Goal: Task Accomplishment & Management: Manage account settings

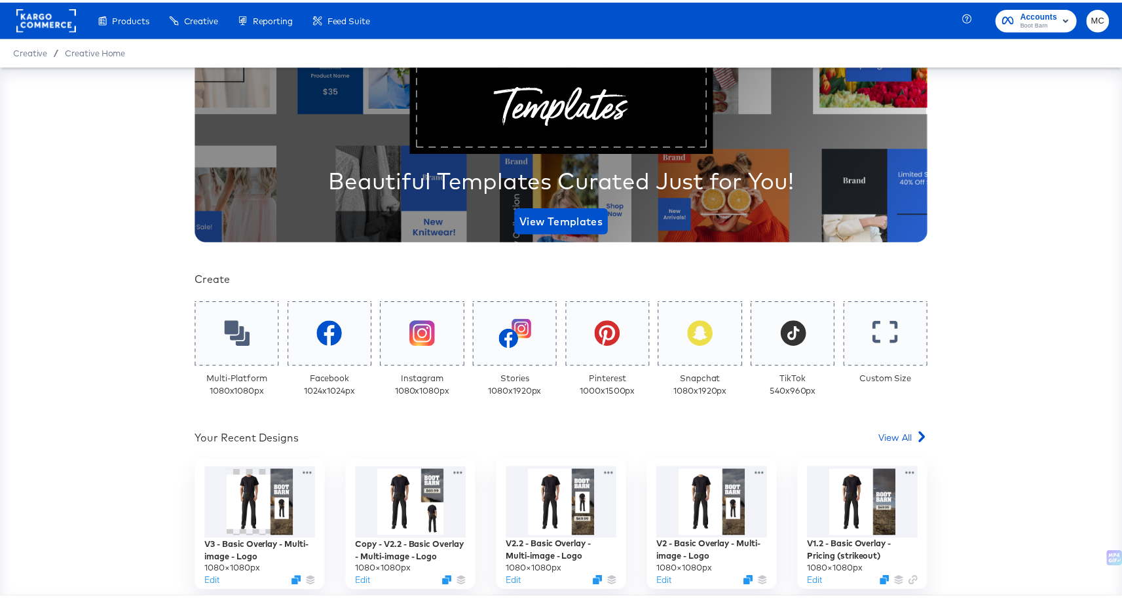
scroll to position [87, 0]
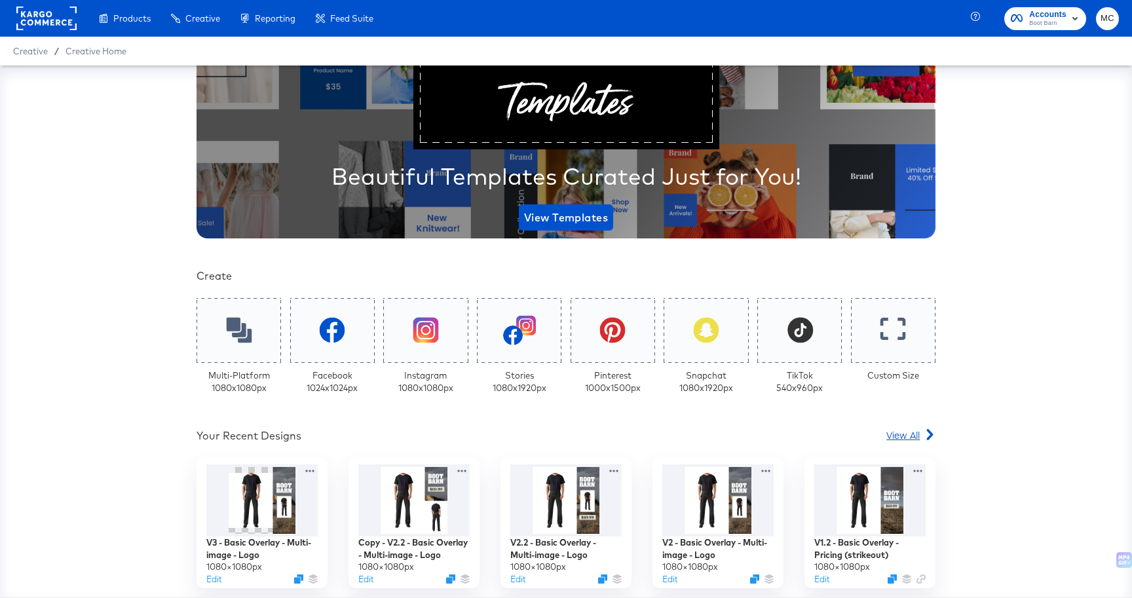
click at [907, 436] on span "View All" at bounding box center [902, 434] width 33 height 13
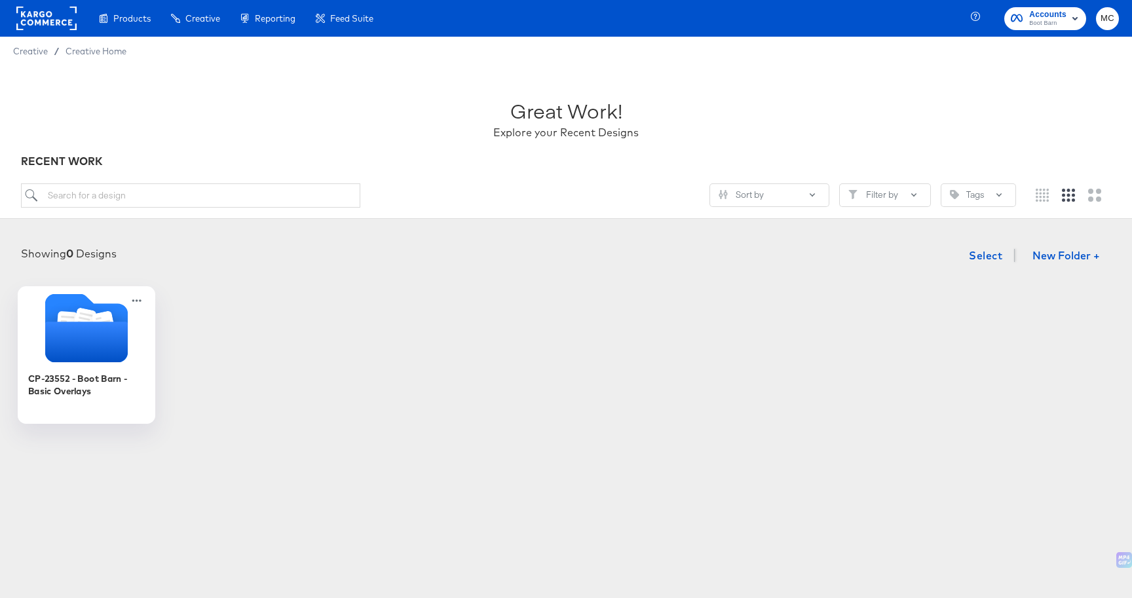
click at [81, 346] on icon "Folder" at bounding box center [86, 342] width 83 height 41
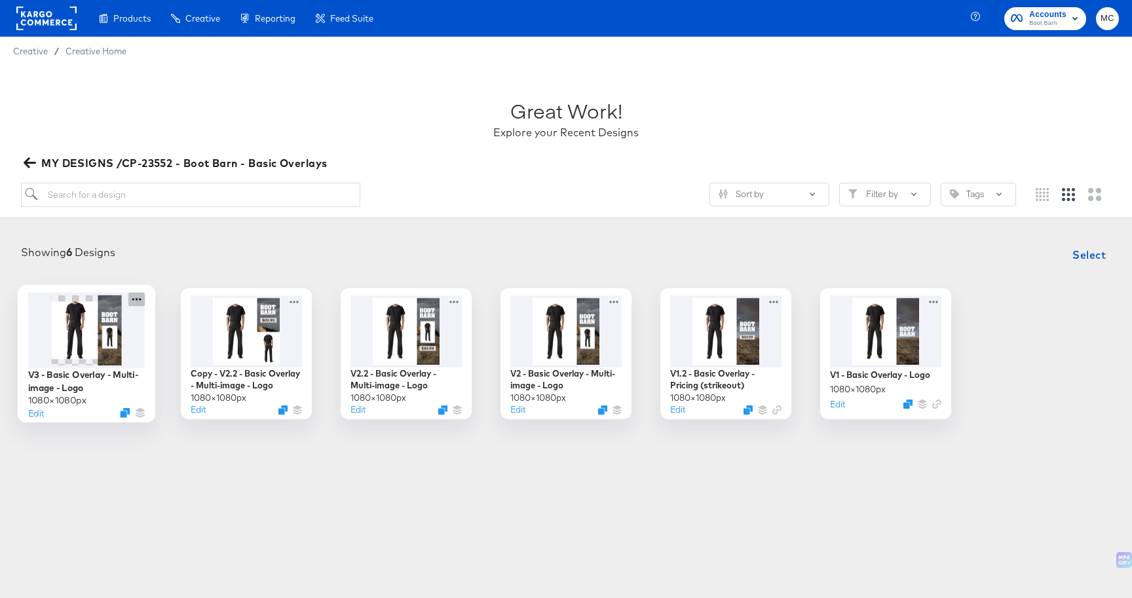
click at [144, 299] on icon at bounding box center [136, 299] width 16 height 14
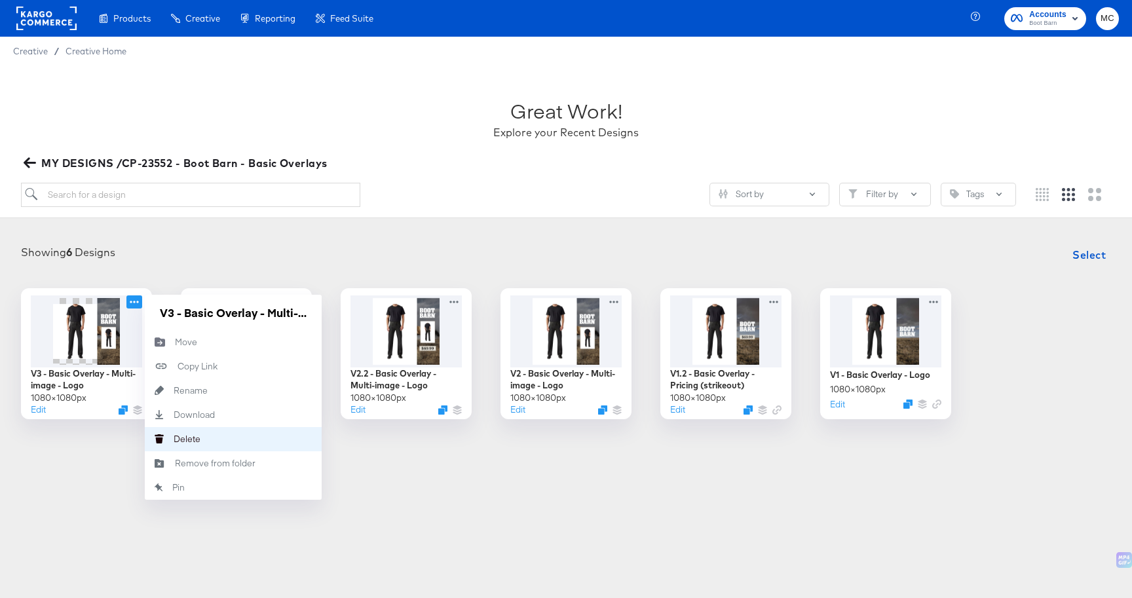
click at [204, 439] on button "[PERSON_NAME]" at bounding box center [233, 439] width 177 height 24
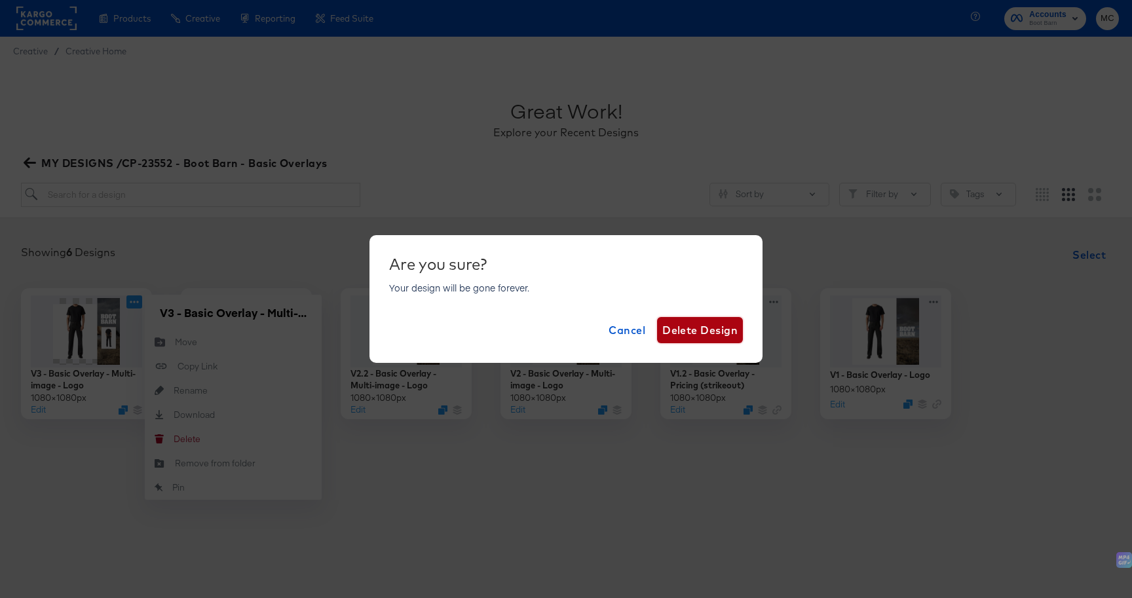
click at [702, 335] on span "Delete Design" at bounding box center [699, 330] width 75 height 18
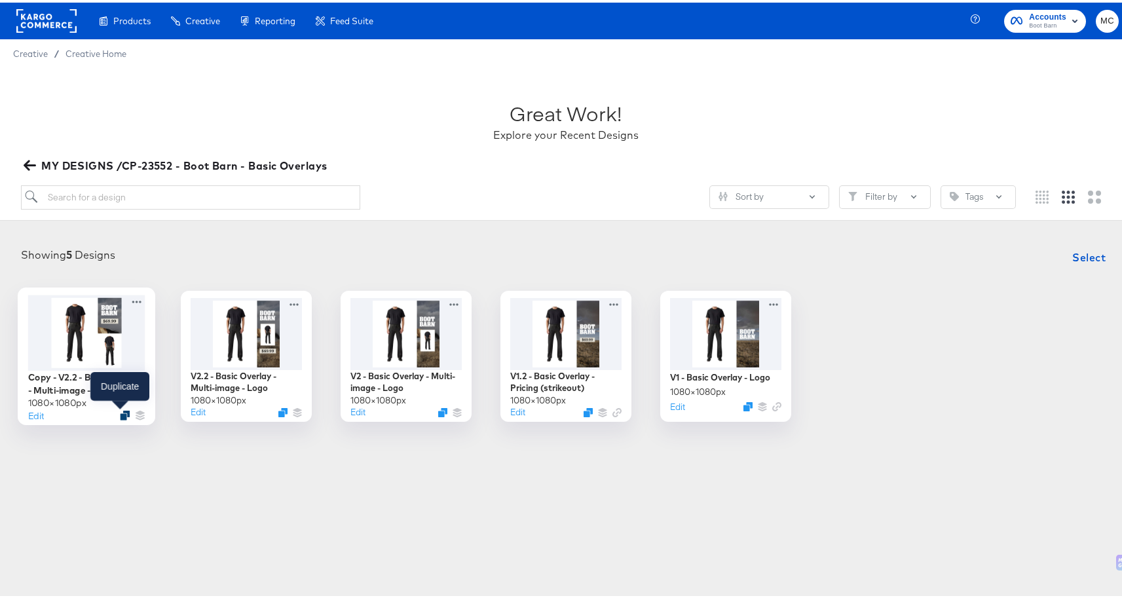
click at [120, 412] on icon "Duplicate" at bounding box center [125, 412] width 10 height 10
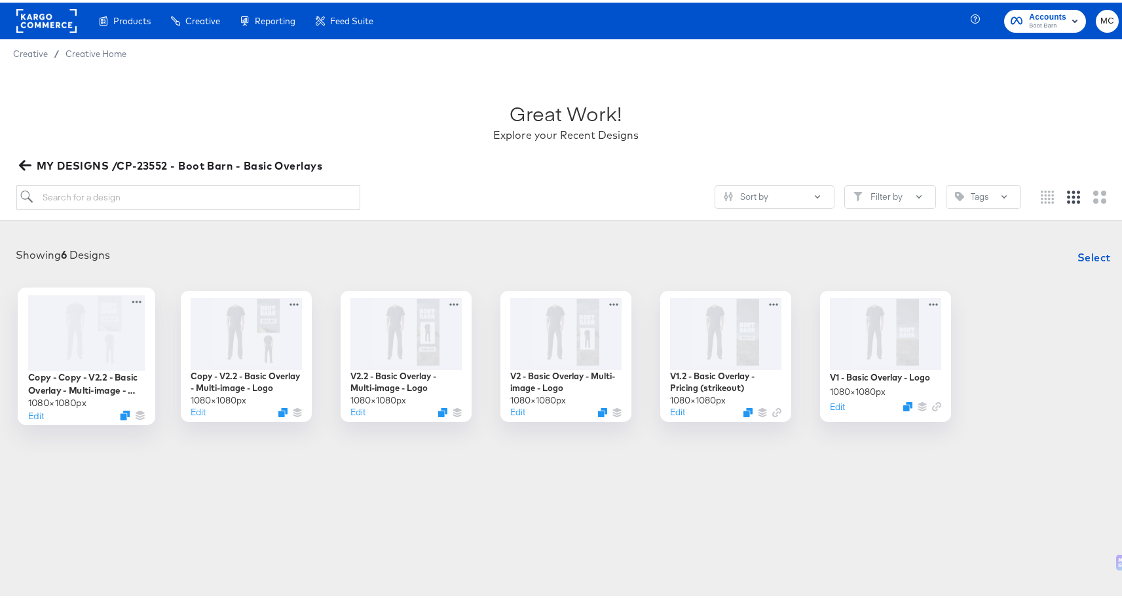
click at [88, 337] on div at bounding box center [86, 329] width 117 height 75
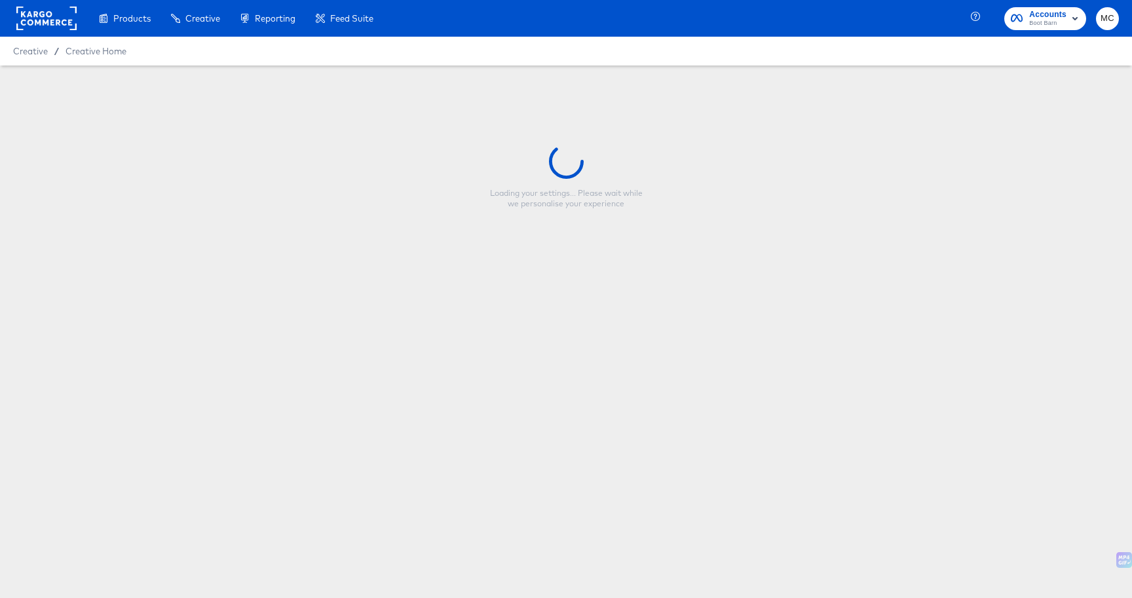
type input "Copy - Copy - V2.2 - Basic Overlay - Multi-image - Logo"
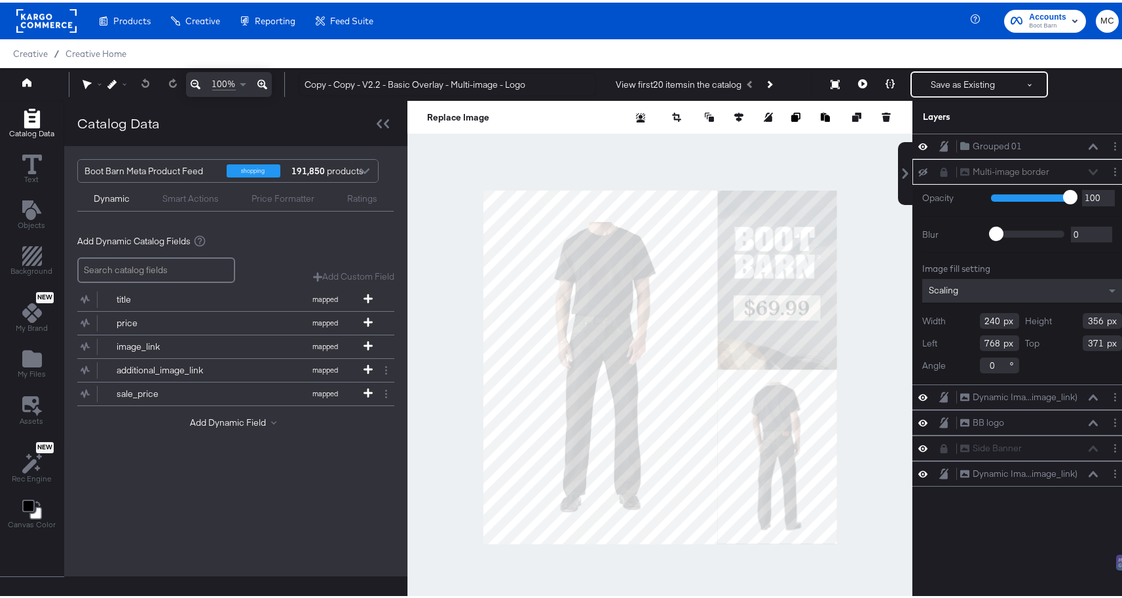
click at [832, 368] on div at bounding box center [659, 364] width 505 height 533
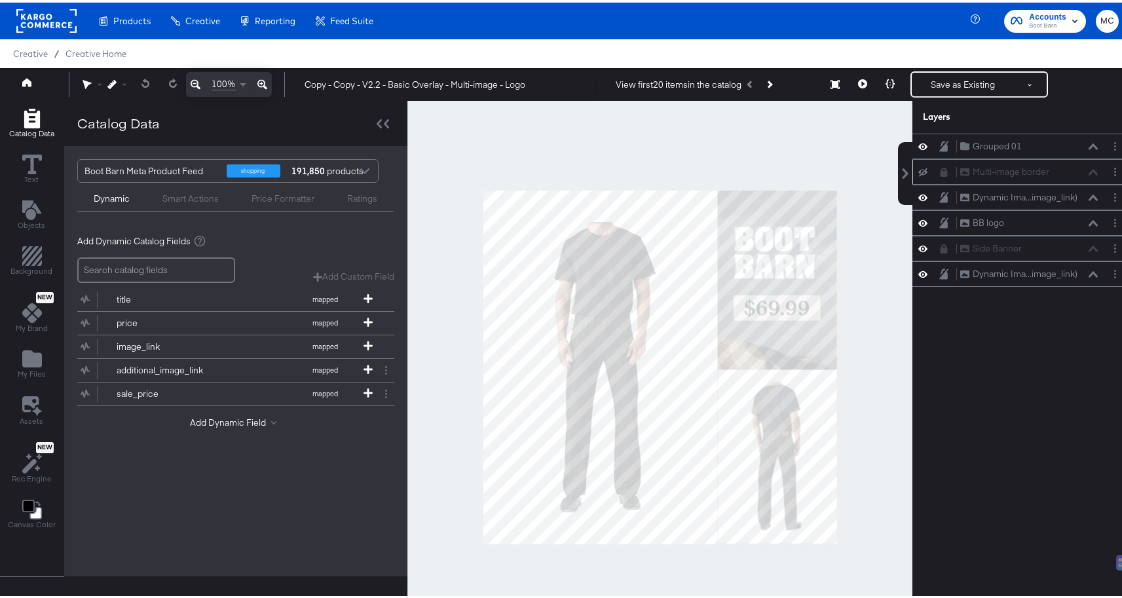
click at [918, 172] on icon at bounding box center [922, 170] width 9 height 9
click at [918, 170] on icon at bounding box center [922, 169] width 9 height 11
click at [918, 170] on icon at bounding box center [922, 170] width 9 height 9
click at [918, 170] on icon at bounding box center [922, 169] width 9 height 11
click at [774, 560] on div at bounding box center [659, 364] width 505 height 533
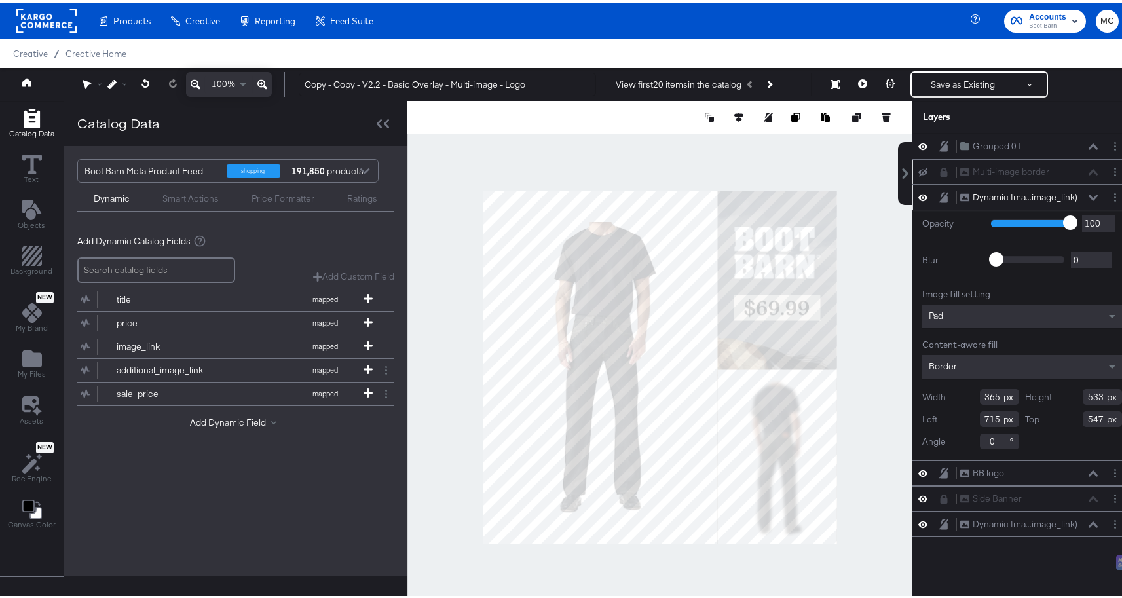
type input "545"
click at [794, 548] on div at bounding box center [659, 364] width 505 height 533
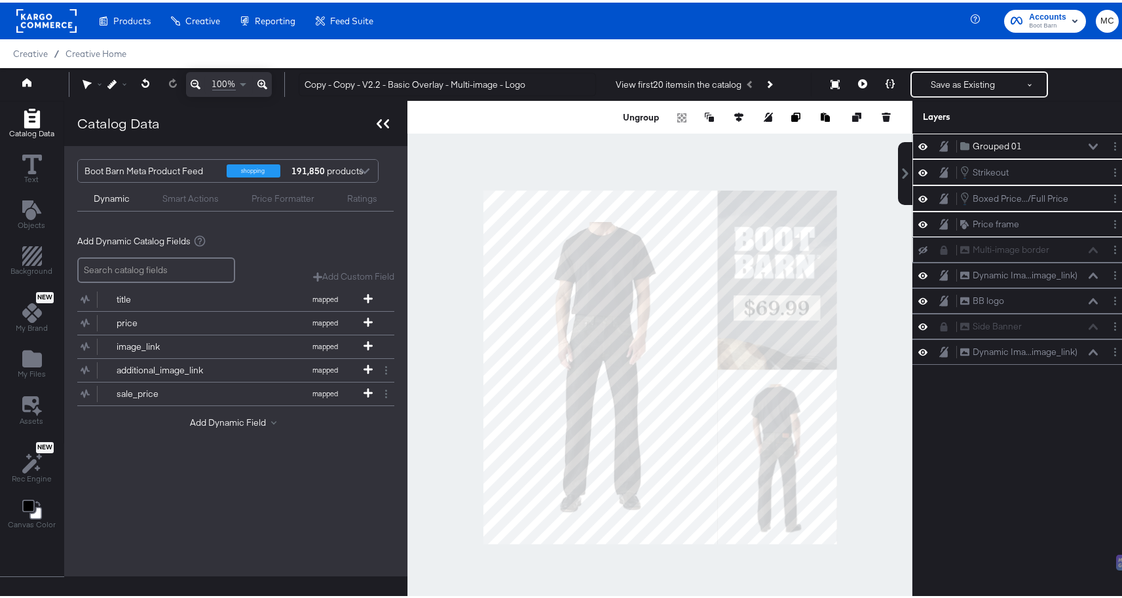
click at [377, 117] on icon at bounding box center [383, 121] width 12 height 9
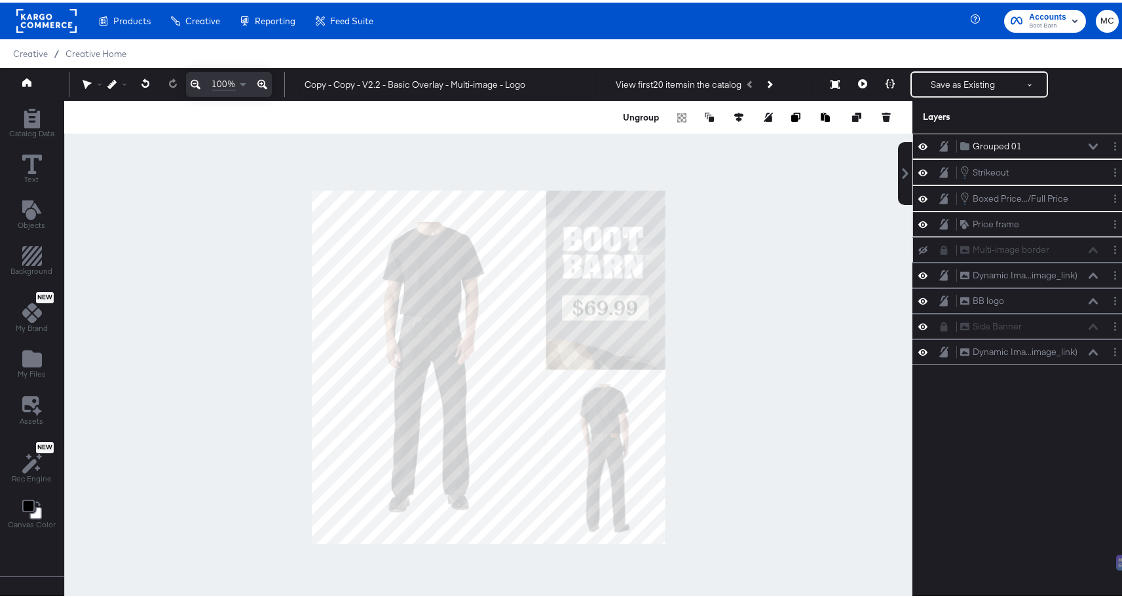
click at [791, 293] on div at bounding box center [488, 364] width 848 height 533
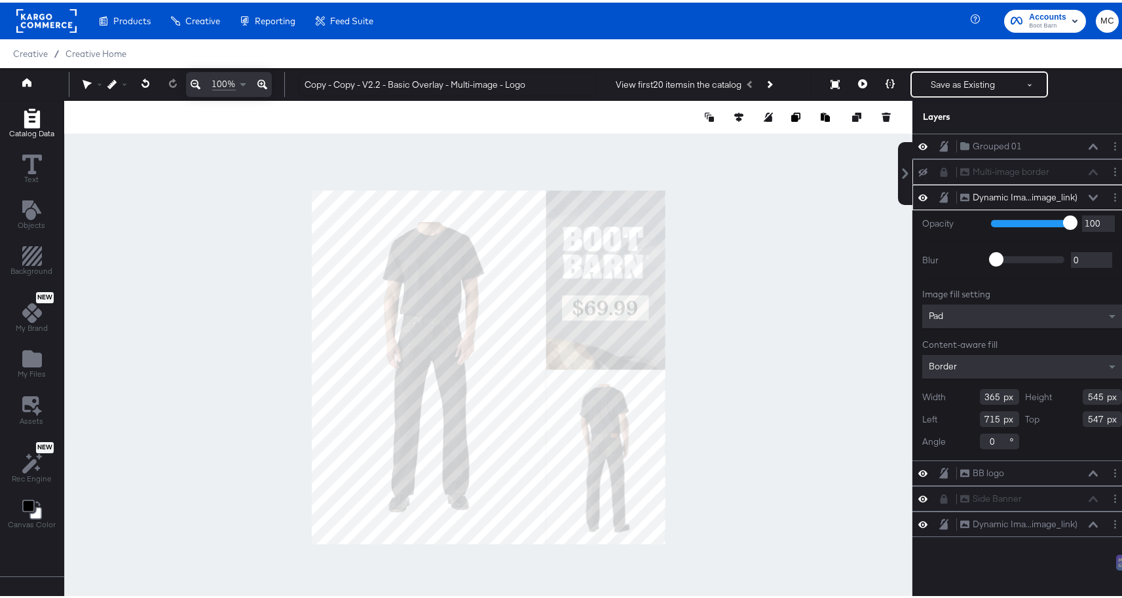
click at [14, 121] on div "Catalog Data" at bounding box center [31, 121] width 45 height 30
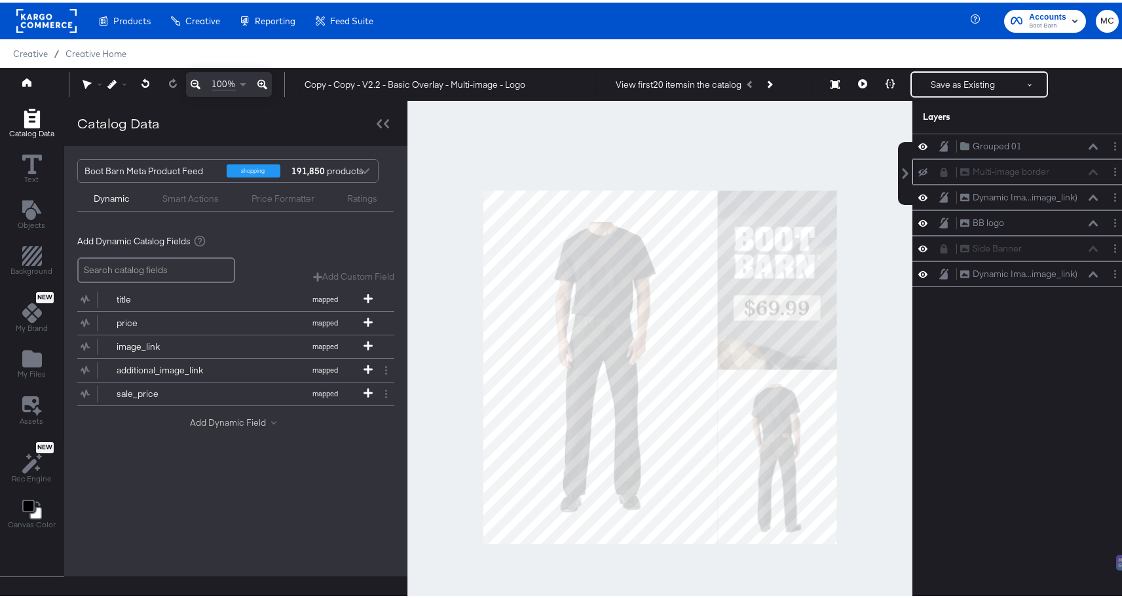
click at [219, 423] on button "Add Dynamic Field" at bounding box center [236, 420] width 92 height 12
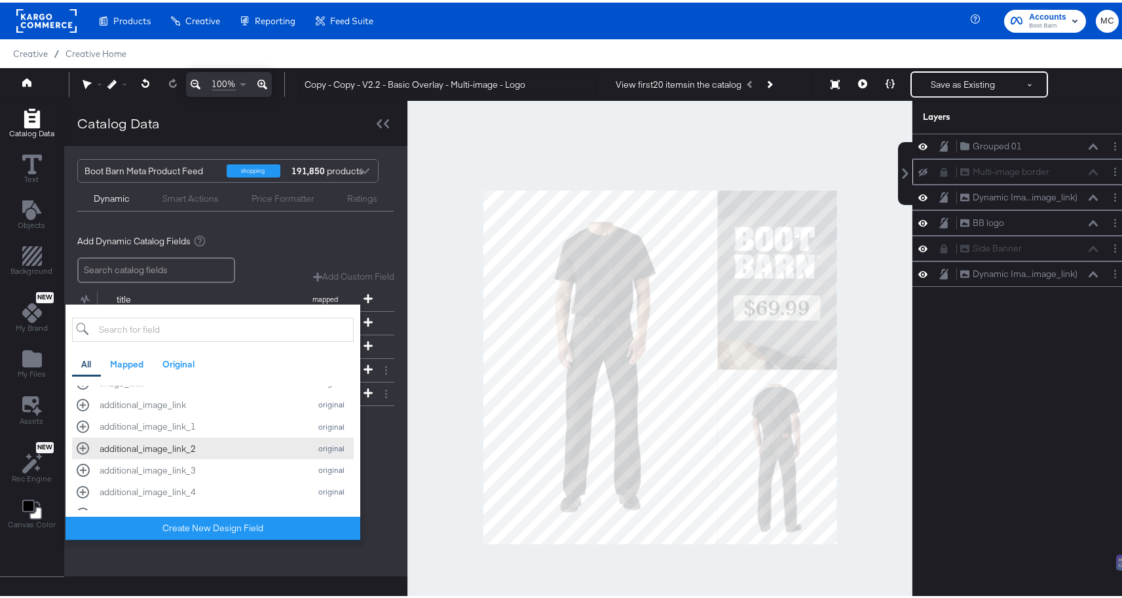
scroll to position [535, 0]
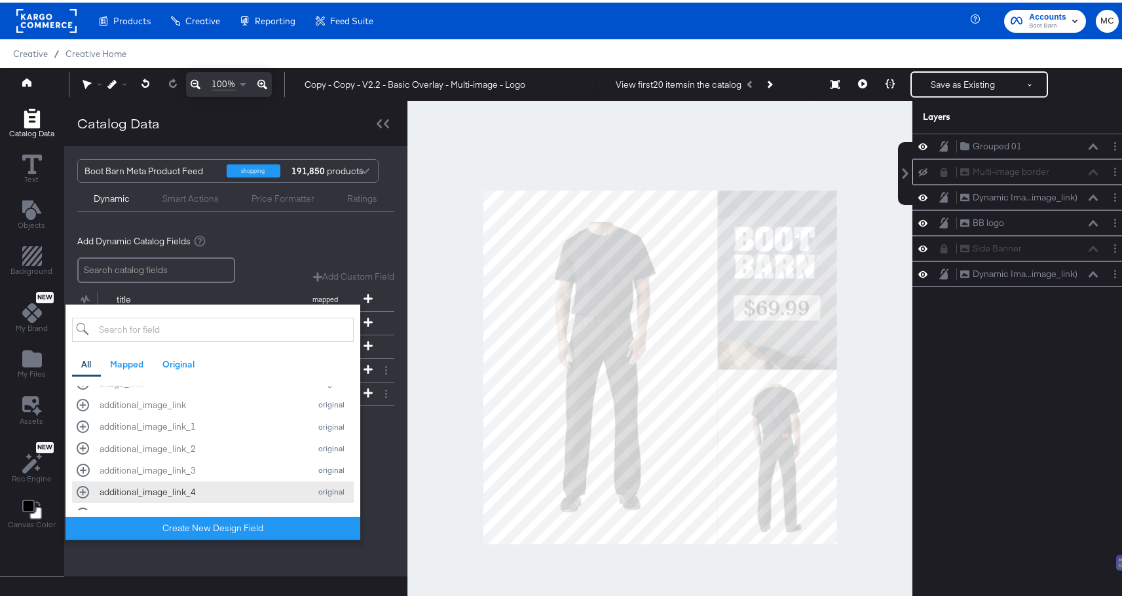
click at [183, 485] on div "additional_image_link_4" at bounding box center [202, 489] width 204 height 12
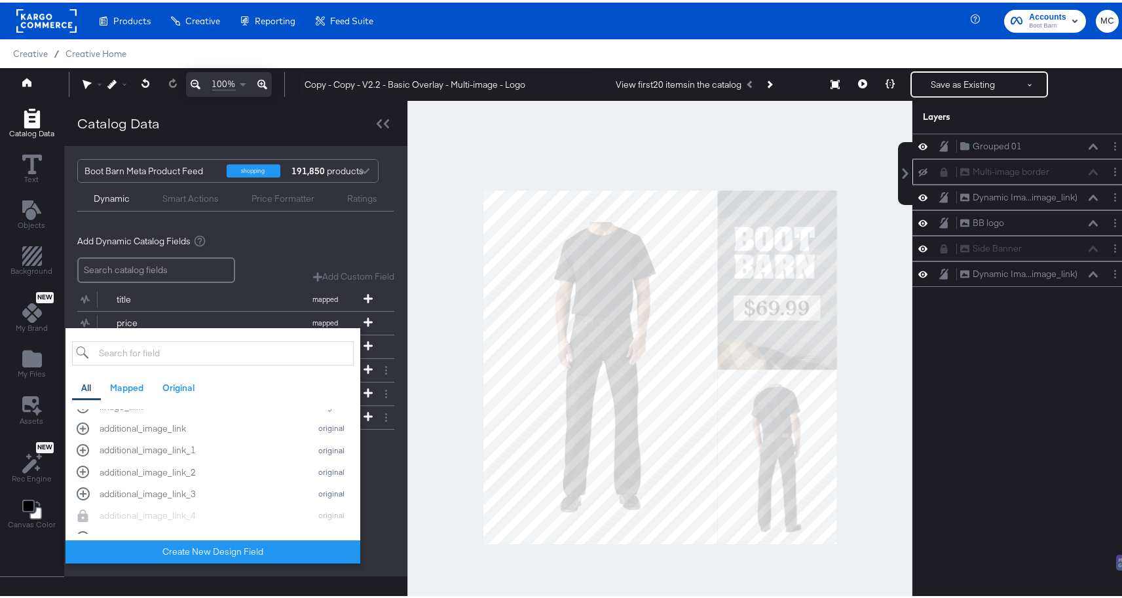
click at [380, 464] on div "Add Dynamic Catalog Fields Add Custom Field Failed to load text entry title map…" at bounding box center [235, 344] width 317 height 244
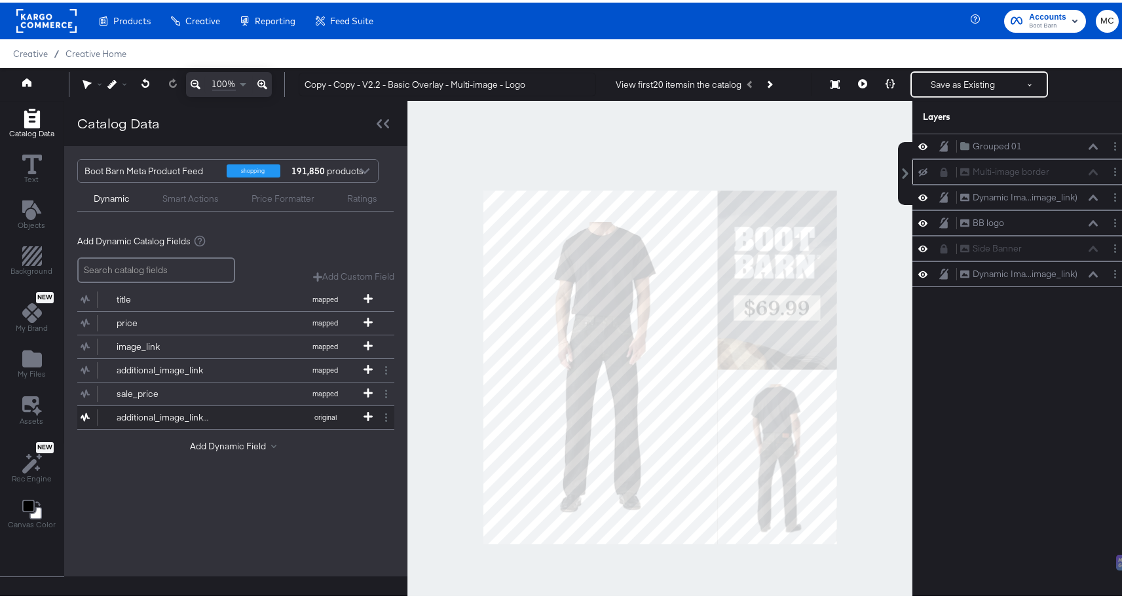
click at [203, 413] on div "additional_image_link_4" at bounding box center [164, 415] width 95 height 12
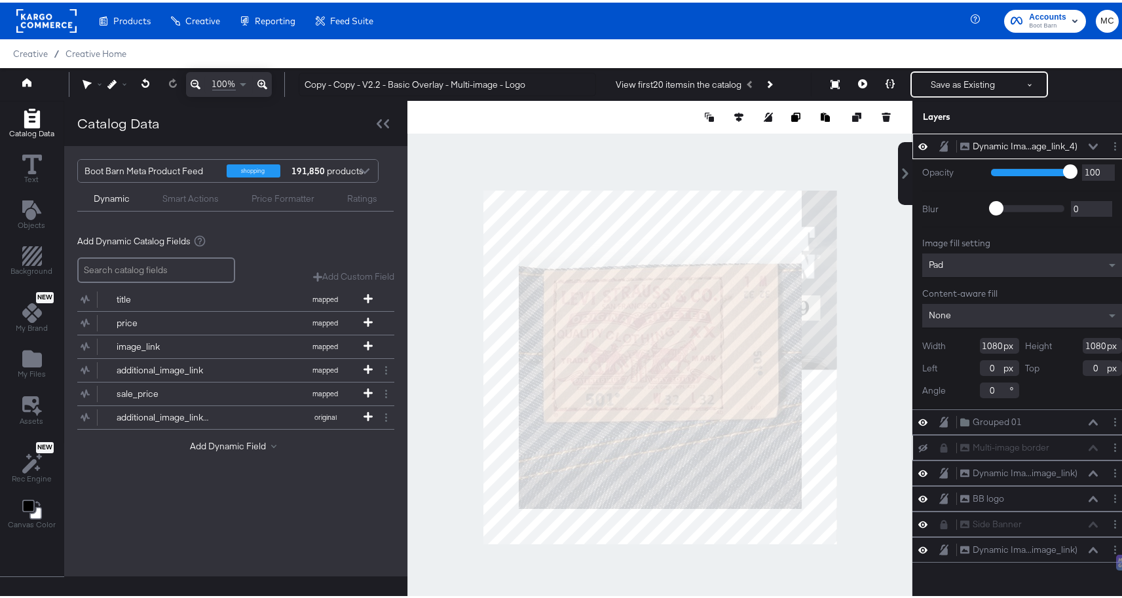
type input "68"
type input "-42"
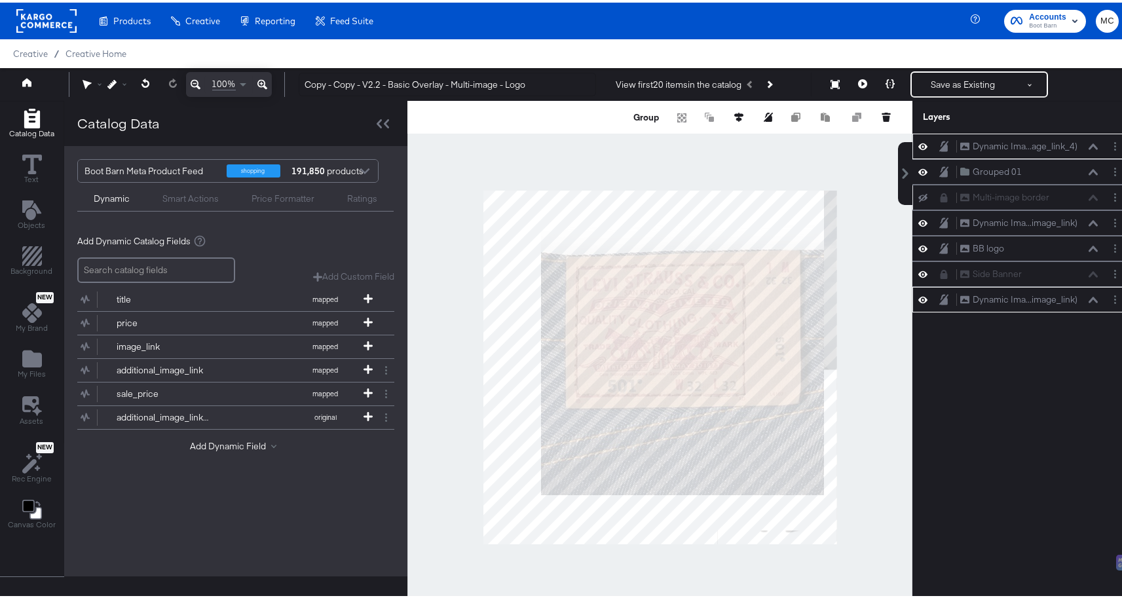
click at [899, 216] on div at bounding box center [659, 364] width 505 height 533
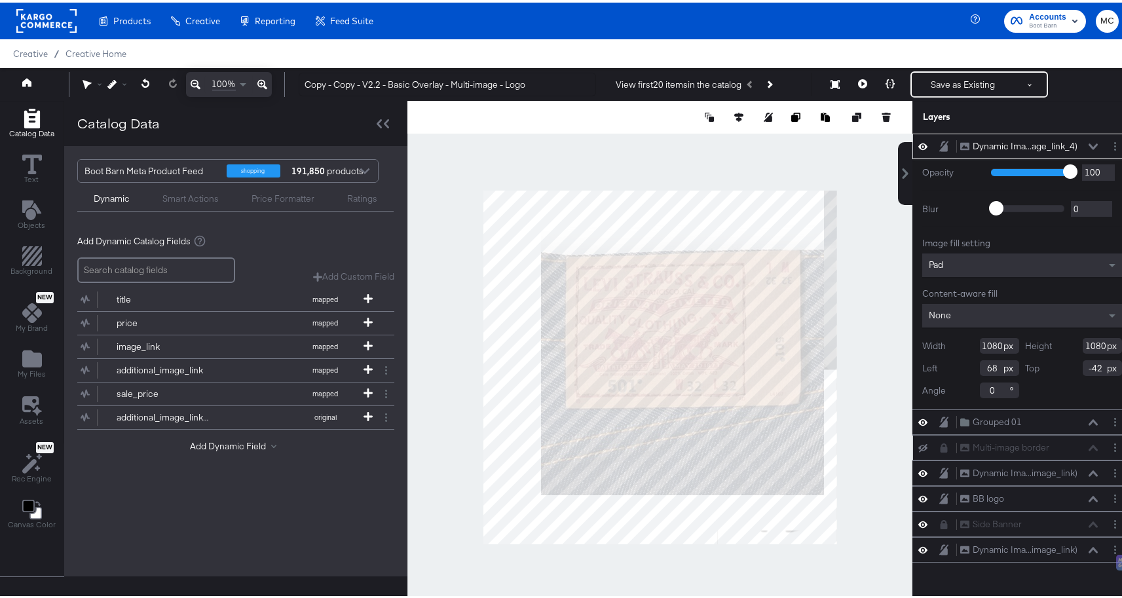
type input "78"
type input "12"
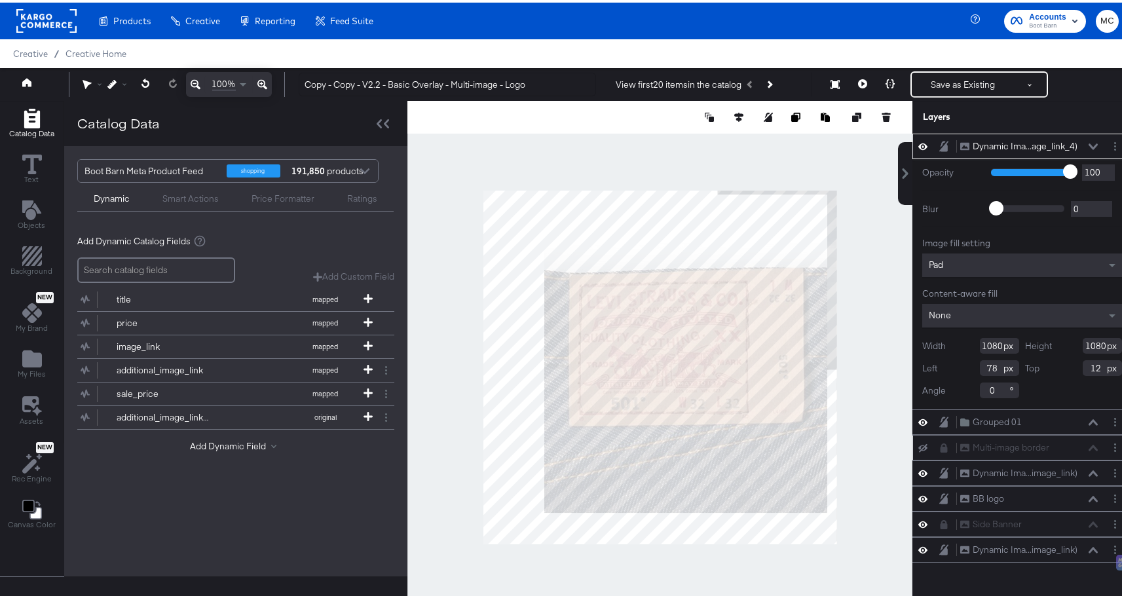
type input "533"
type input "625"
type input "559"
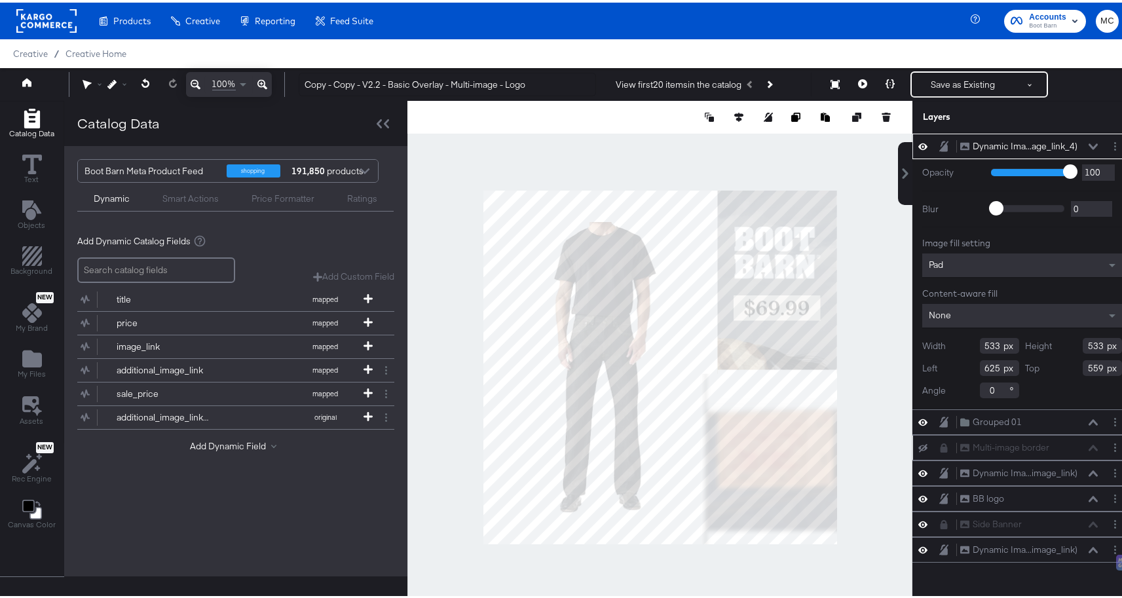
type input "335"
type input "269"
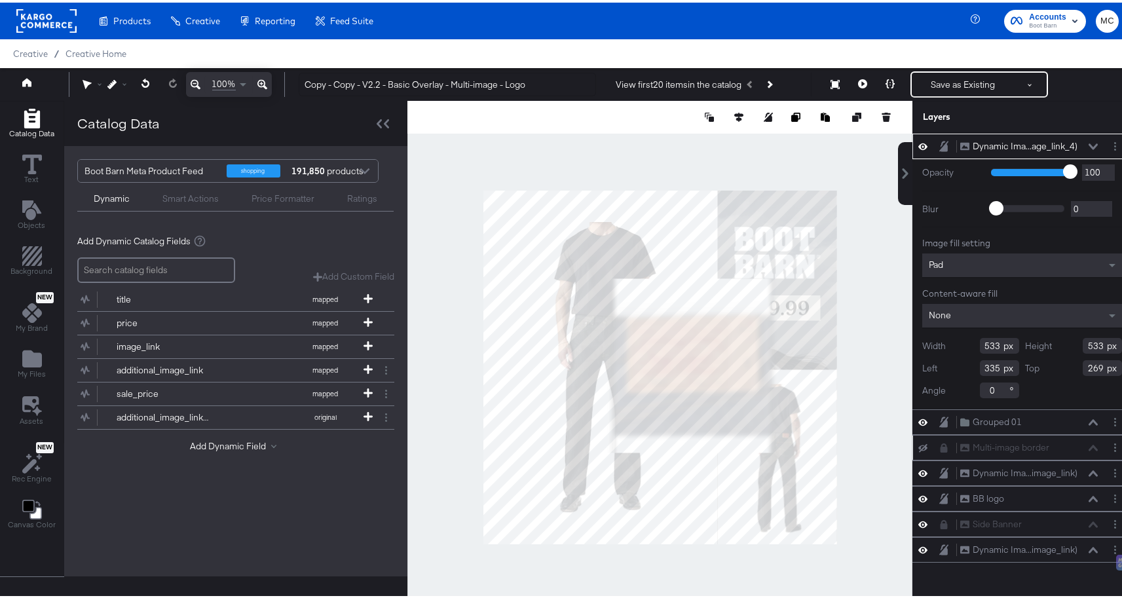
type input "607"
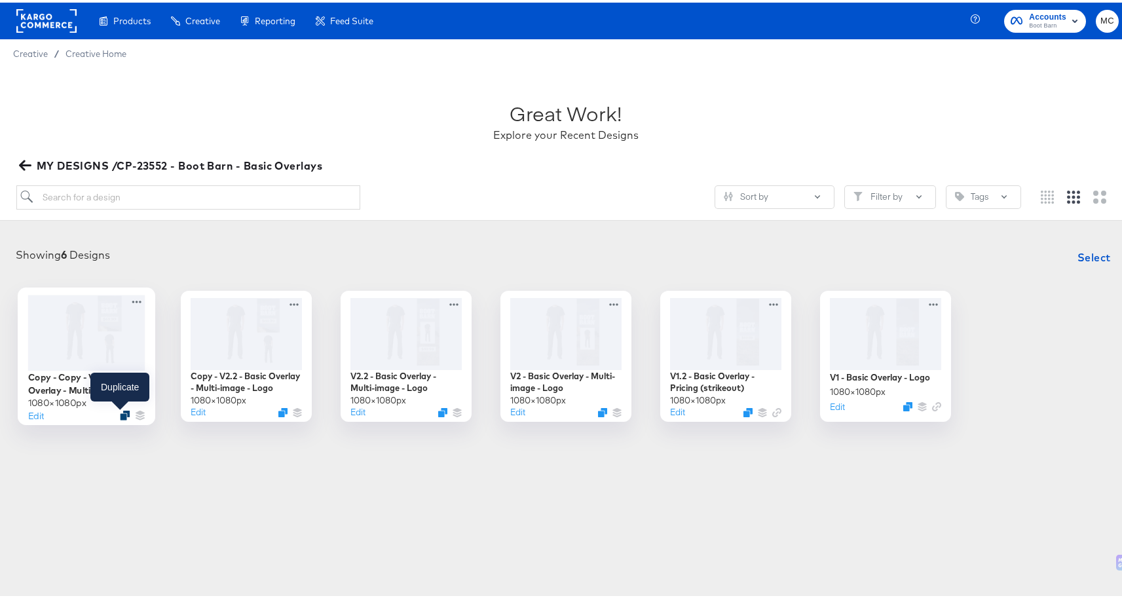
click at [121, 411] on icon "Duplicate" at bounding box center [125, 412] width 10 height 10
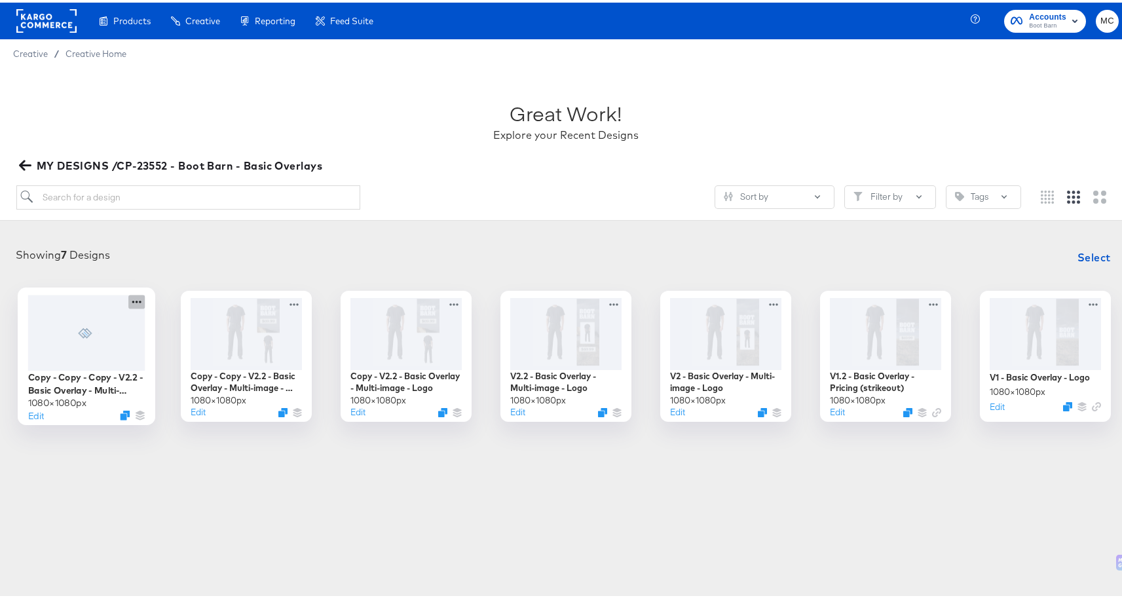
click at [136, 301] on icon at bounding box center [136, 299] width 16 height 14
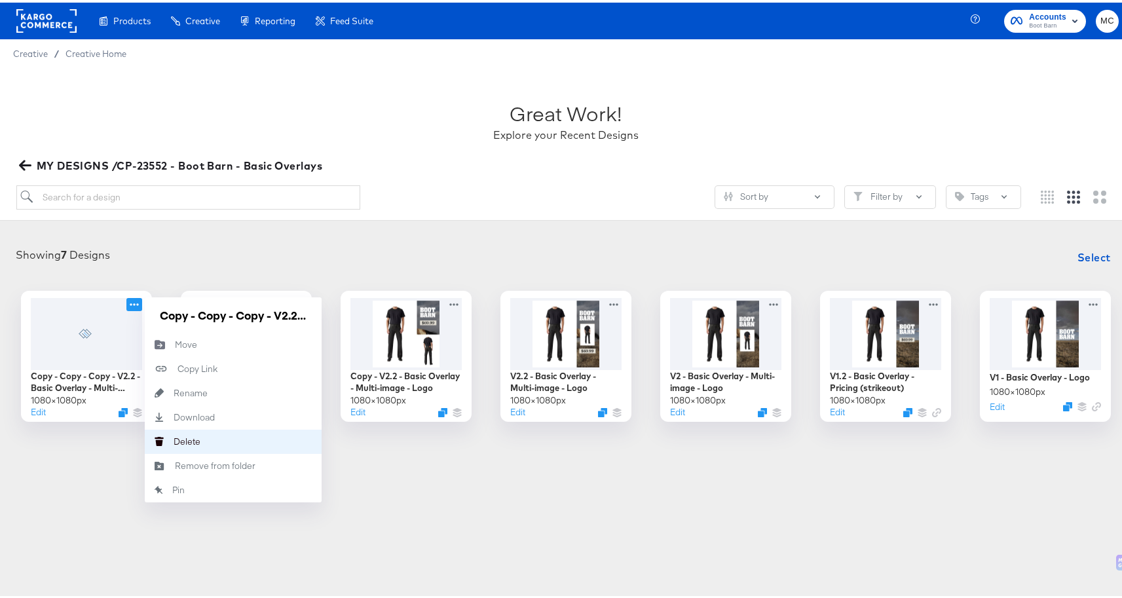
click at [174, 439] on div "[PERSON_NAME]" at bounding box center [174, 439] width 0 height 0
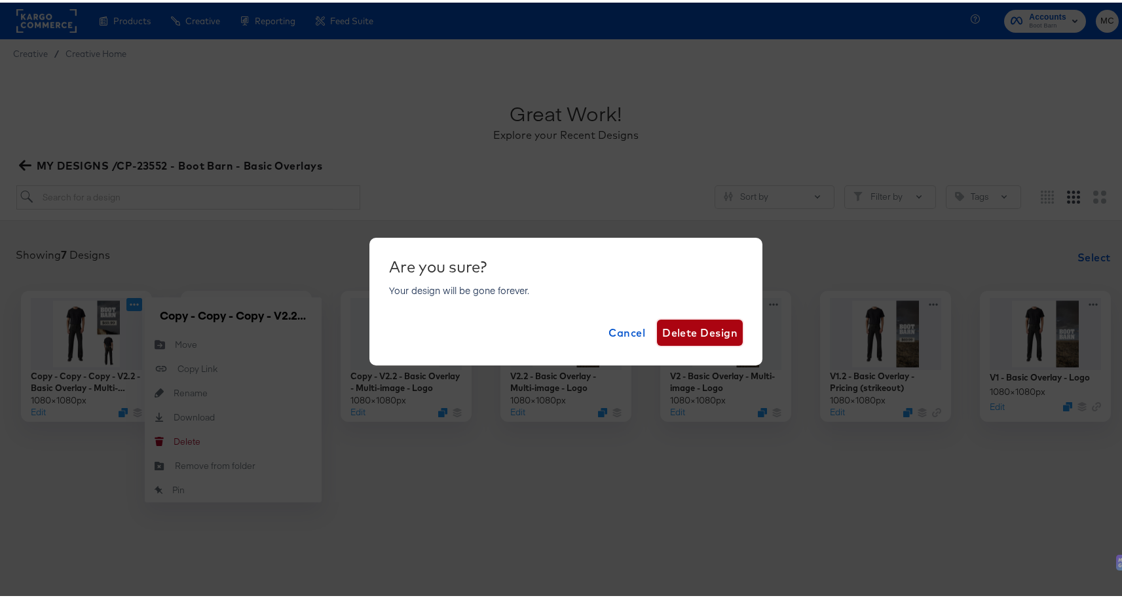
click at [726, 330] on span "Delete Design" at bounding box center [699, 330] width 75 height 18
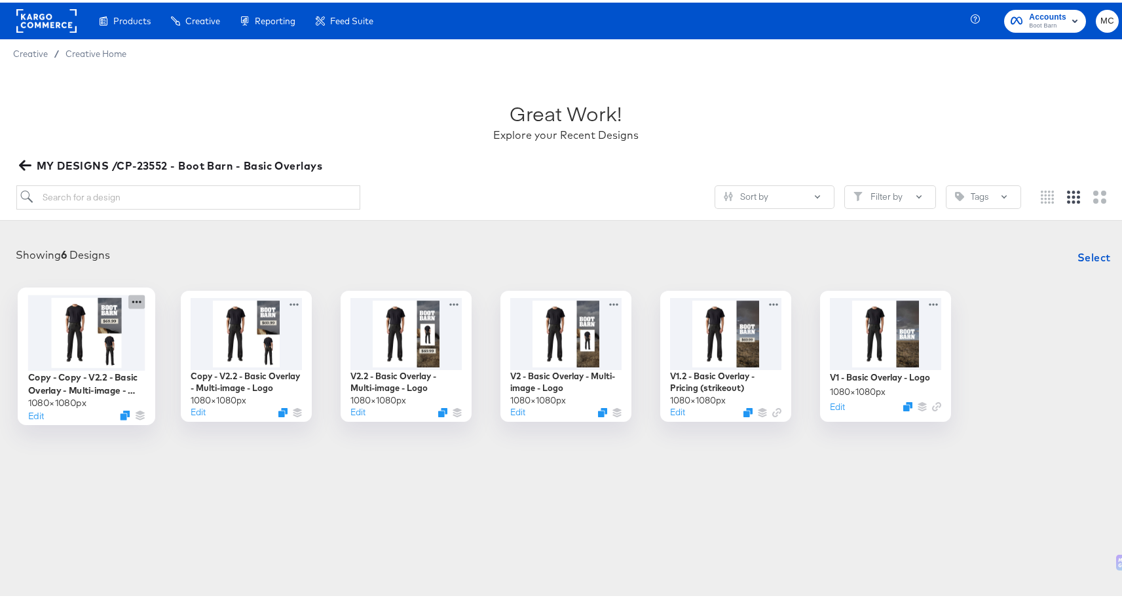
click at [134, 301] on icon at bounding box center [136, 299] width 16 height 14
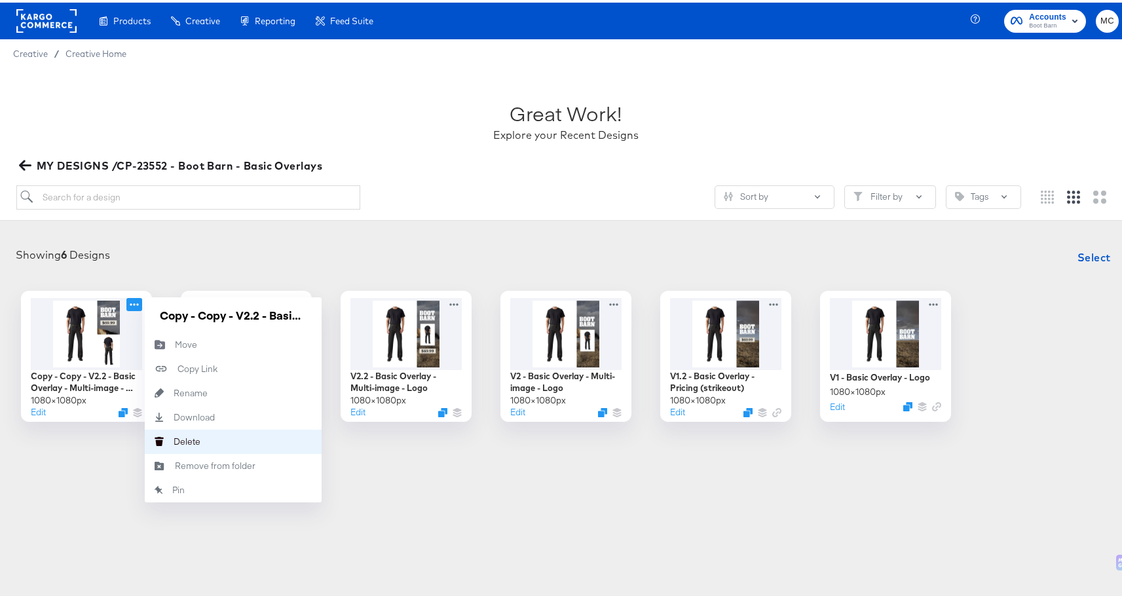
click at [217, 441] on button "[PERSON_NAME]" at bounding box center [233, 439] width 177 height 24
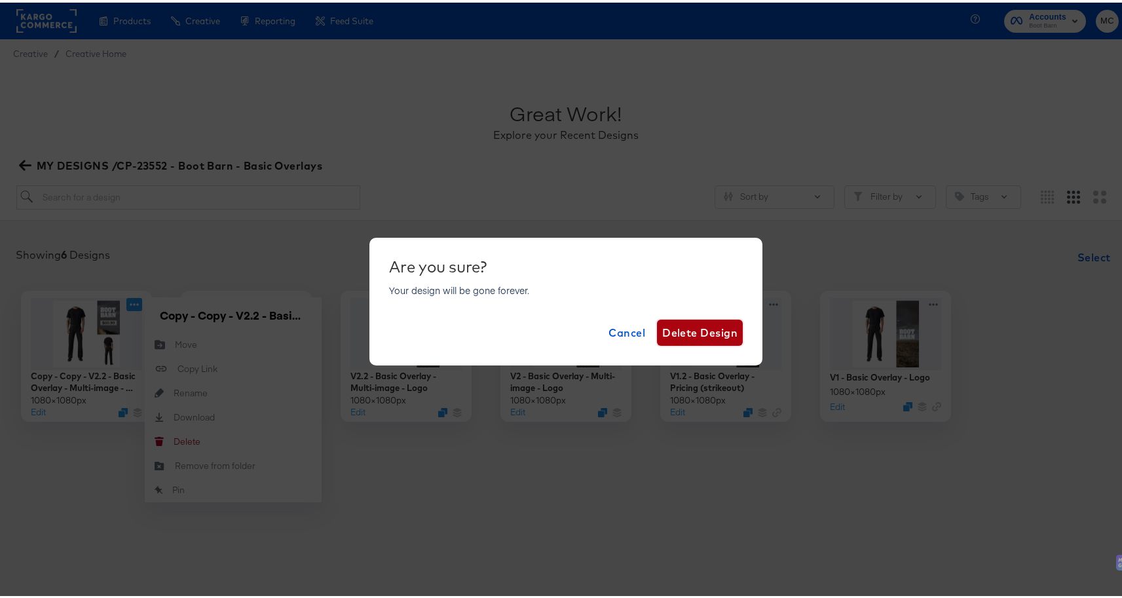
click at [691, 328] on span "Delete Design" at bounding box center [699, 330] width 75 height 18
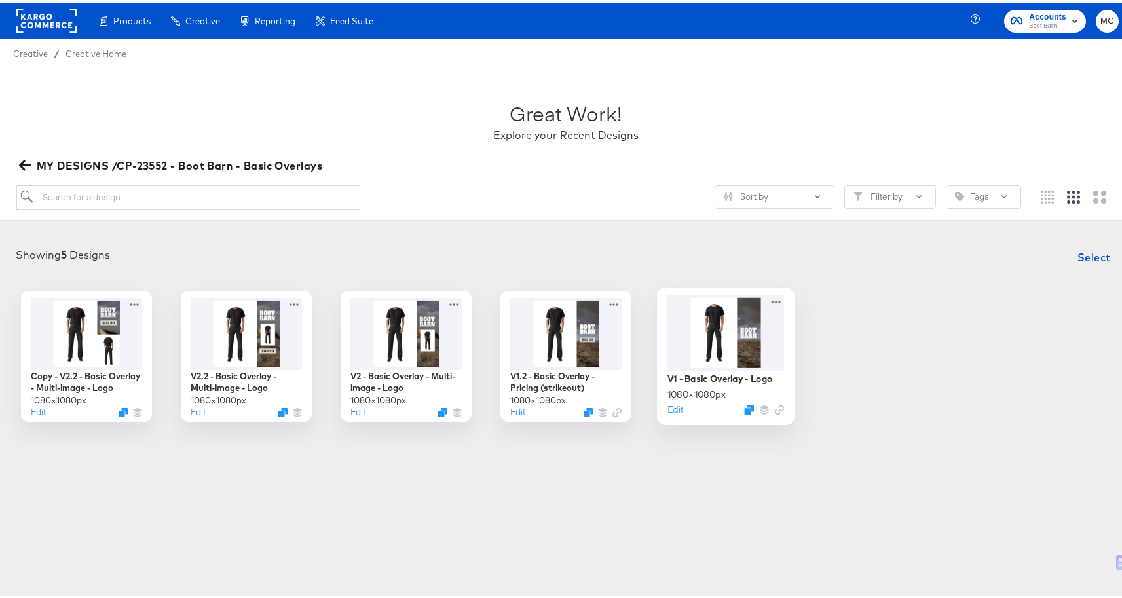
click at [720, 339] on div at bounding box center [725, 329] width 117 height 75
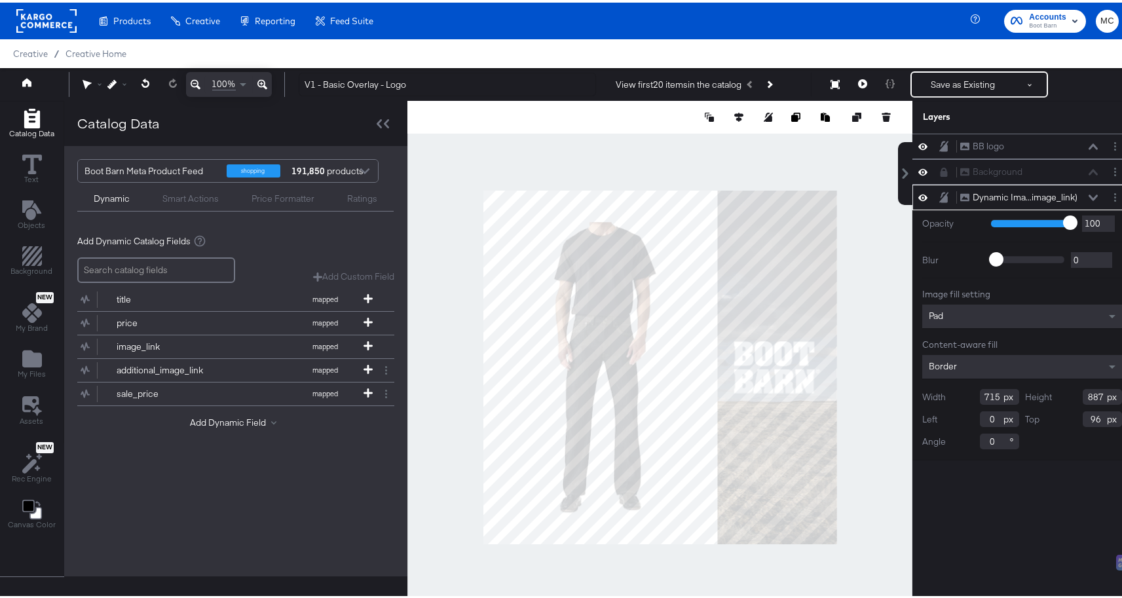
click at [550, 155] on div at bounding box center [659, 364] width 505 height 533
type input "2"
click at [146, 81] on icon at bounding box center [145, 80] width 9 height 9
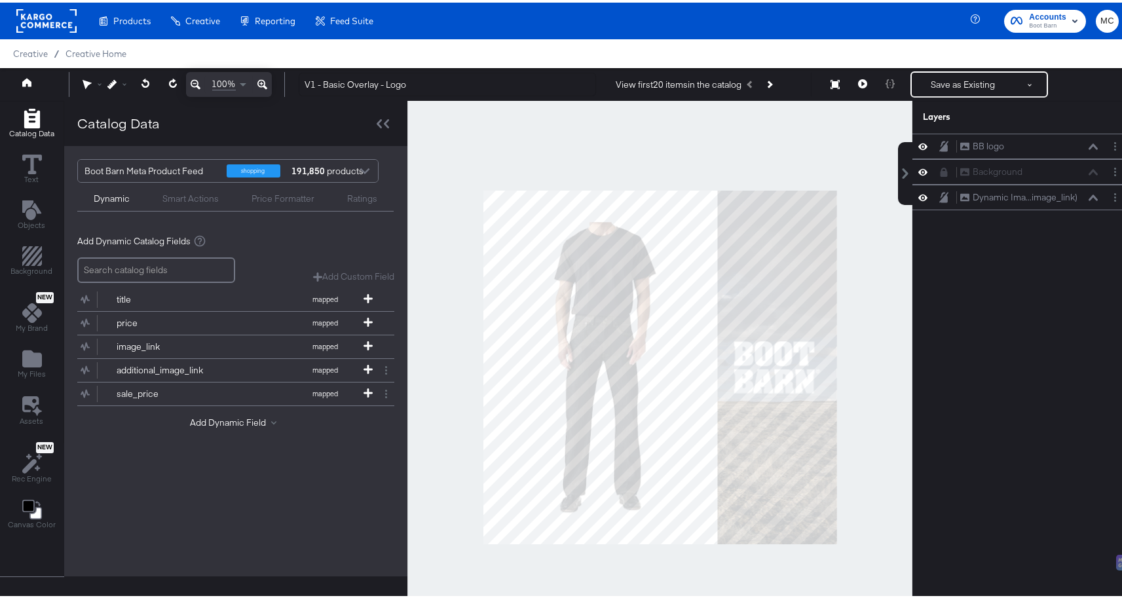
click at [639, 159] on div at bounding box center [659, 364] width 505 height 533
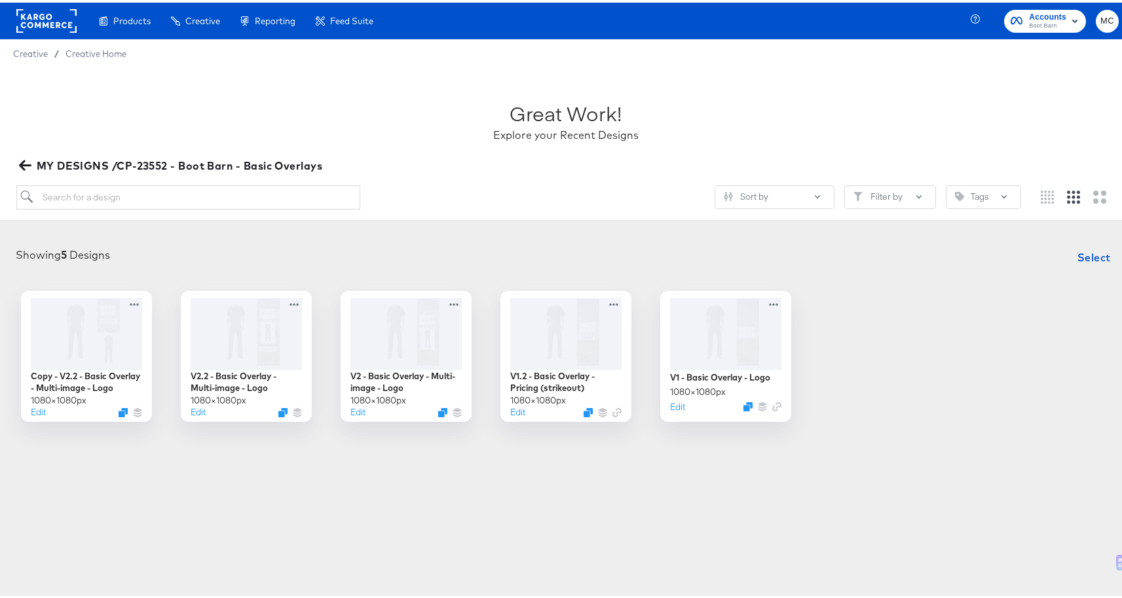
click at [899, 413] on div "Copy - V2.2 - Basic Overlay - Multi-image - Logo 1080 × 1080 px Edit V2.2 - Bas…" at bounding box center [566, 353] width 1106 height 131
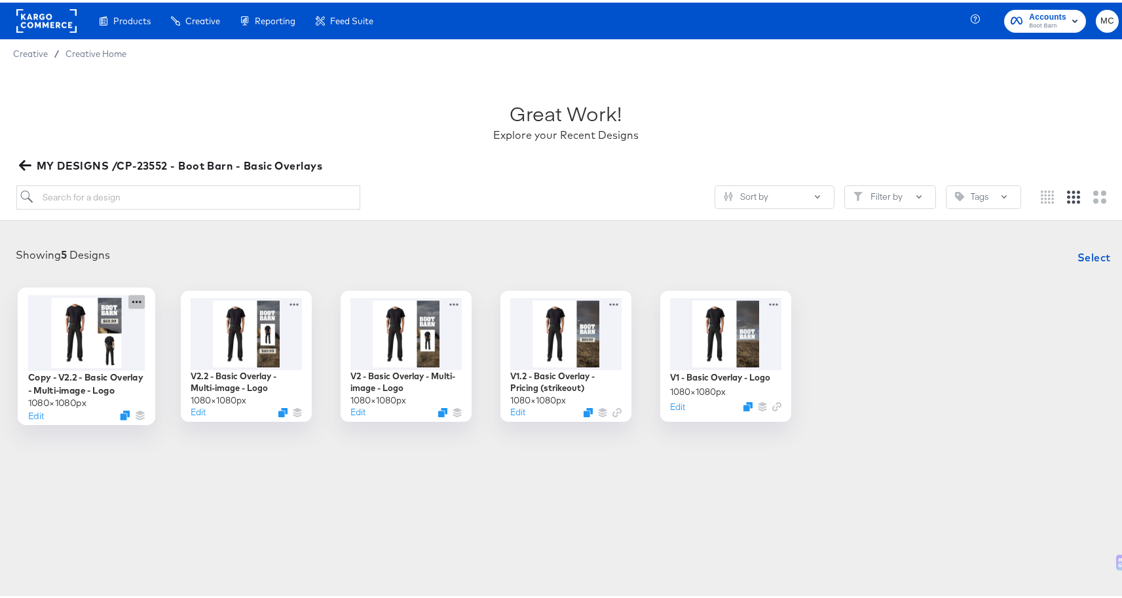
click at [129, 300] on icon at bounding box center [136, 299] width 16 height 14
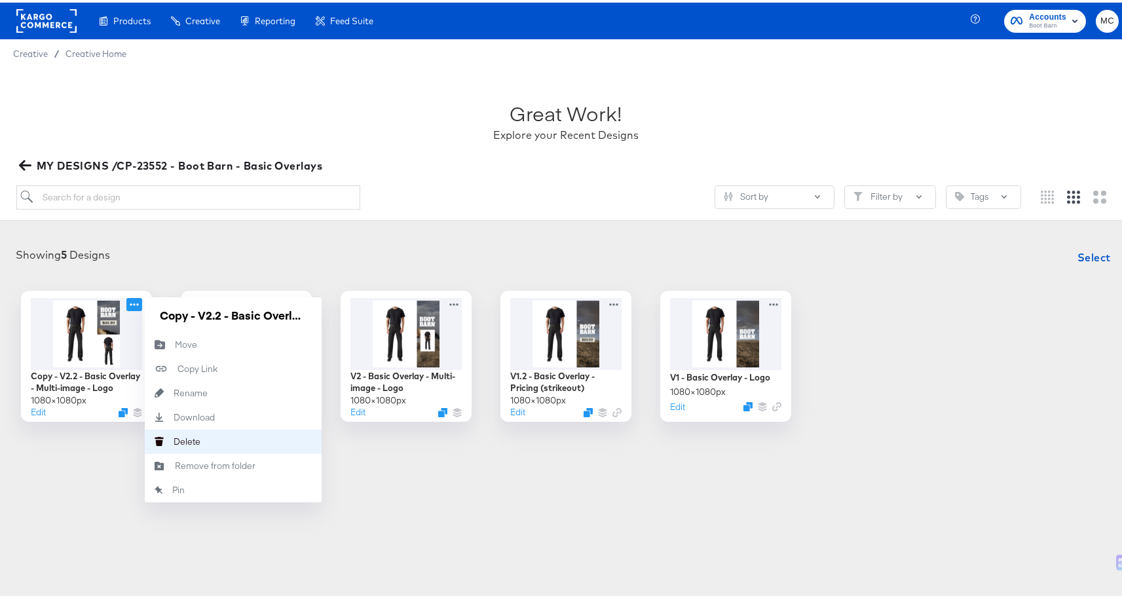
click at [214, 439] on button "[PERSON_NAME]" at bounding box center [233, 439] width 177 height 24
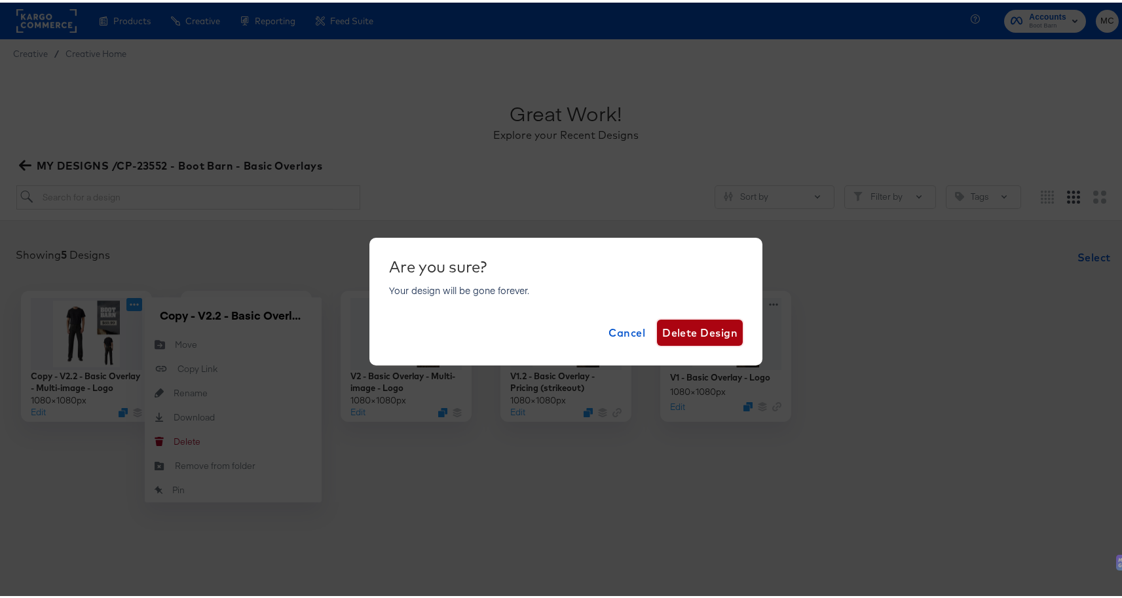
click at [706, 322] on span "Delete Design" at bounding box center [699, 330] width 75 height 18
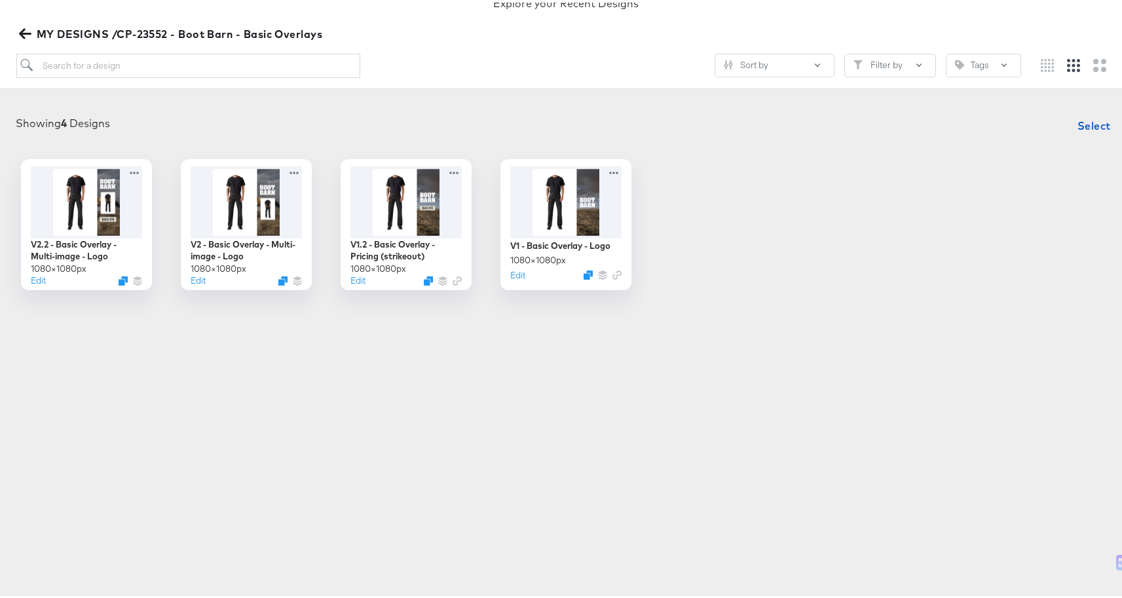
scroll to position [111, 0]
